Goal: Find specific page/section: Find specific page/section

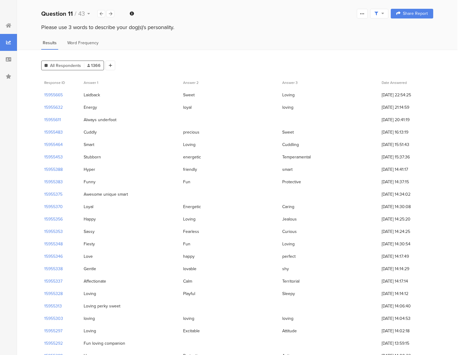
click at [91, 46] on div "Word Frequency" at bounding box center [83, 45] width 34 height 10
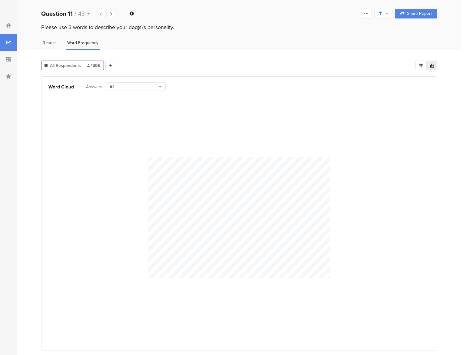
click at [56, 43] on div "Results" at bounding box center [49, 45] width 17 height 10
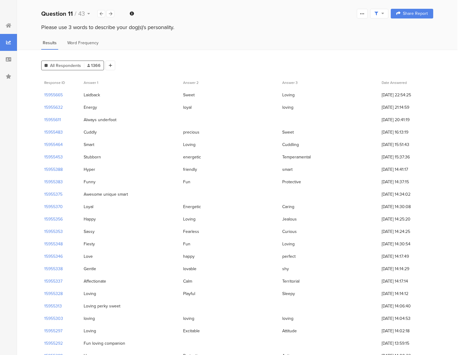
click at [74, 42] on span "Word Frequency" at bounding box center [82, 43] width 31 height 6
